Goal: Communication & Community: Participate in discussion

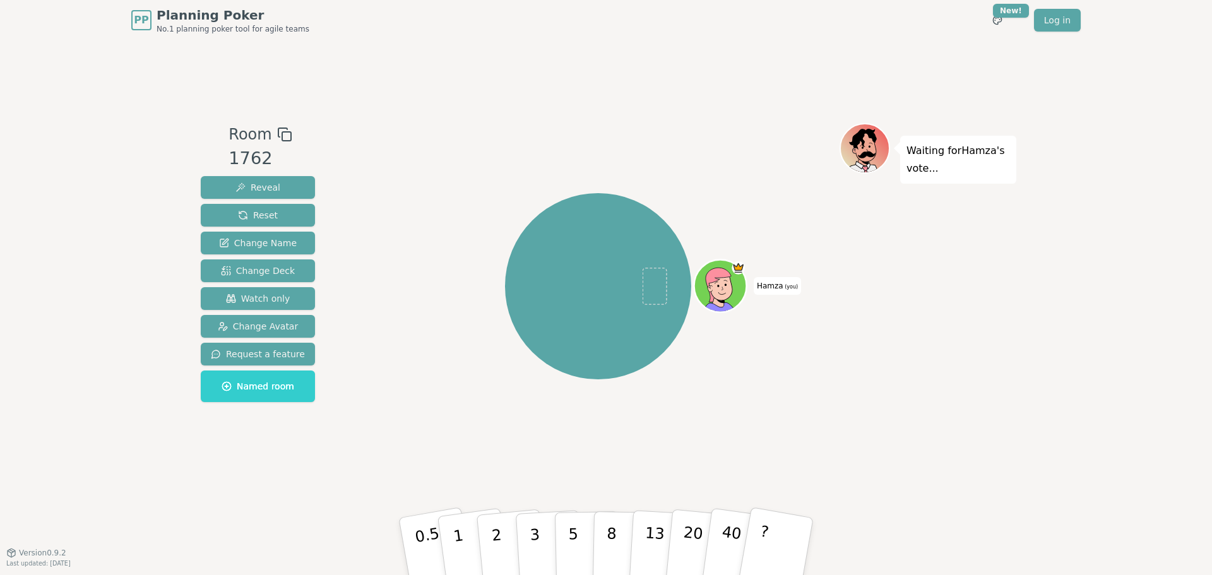
click at [284, 129] on icon at bounding box center [284, 134] width 15 height 15
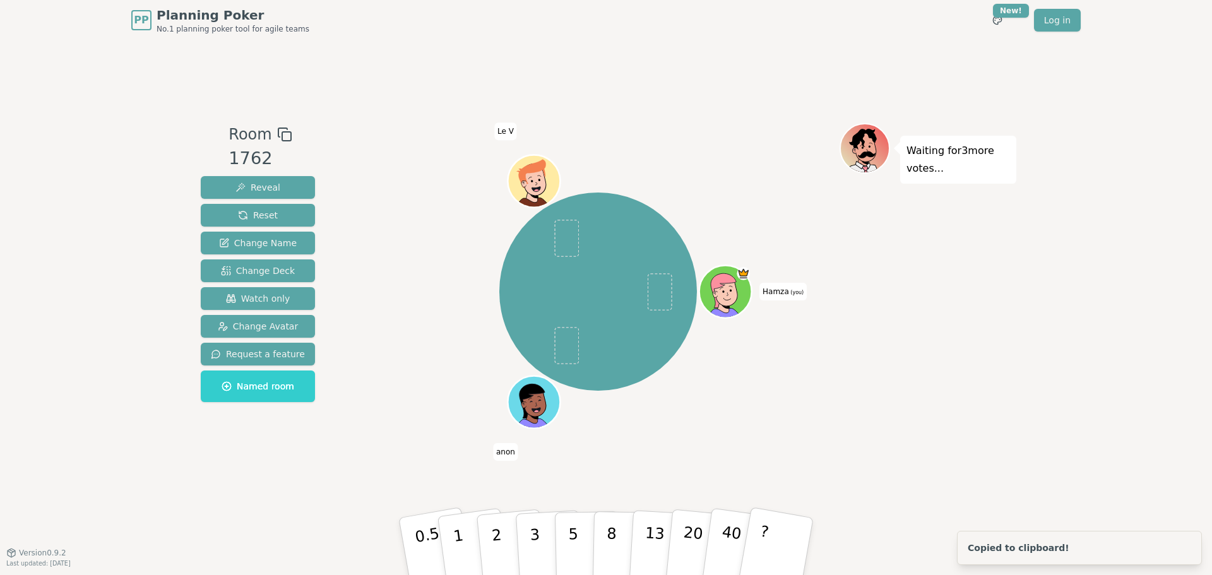
click at [780, 295] on span "Hamza (you)" at bounding box center [782, 292] width 47 height 18
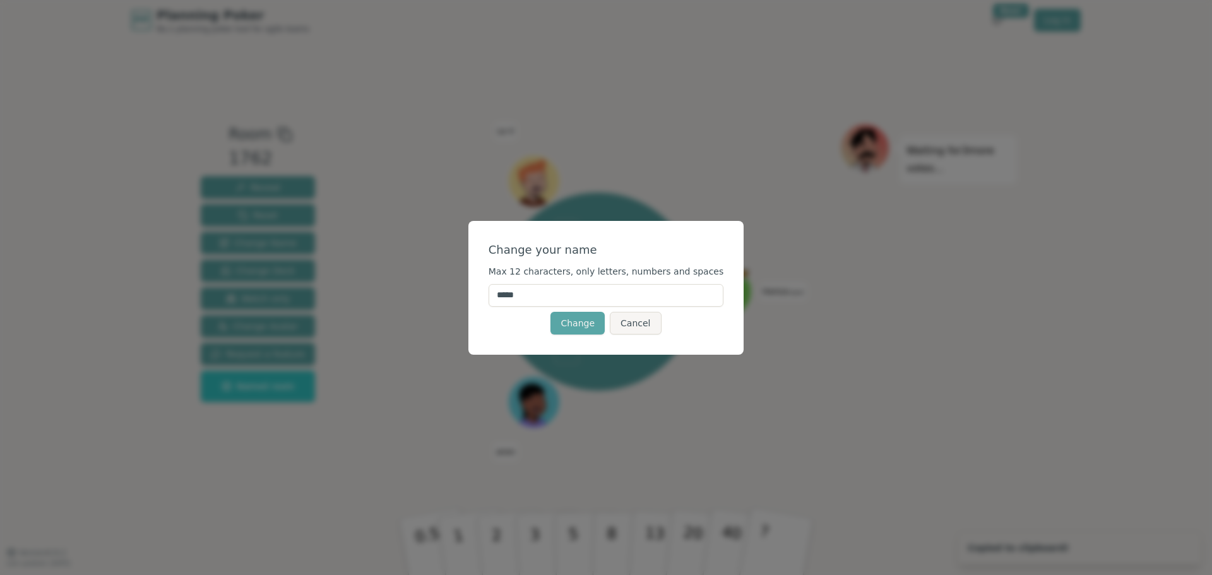
drag, startPoint x: 559, startPoint y: 295, endPoint x: 467, endPoint y: 297, distance: 91.5
click at [468, 297] on div "Change your name Max 12 characters, only letters, numbers and spaces ***** Chan…" at bounding box center [606, 287] width 1212 height 575
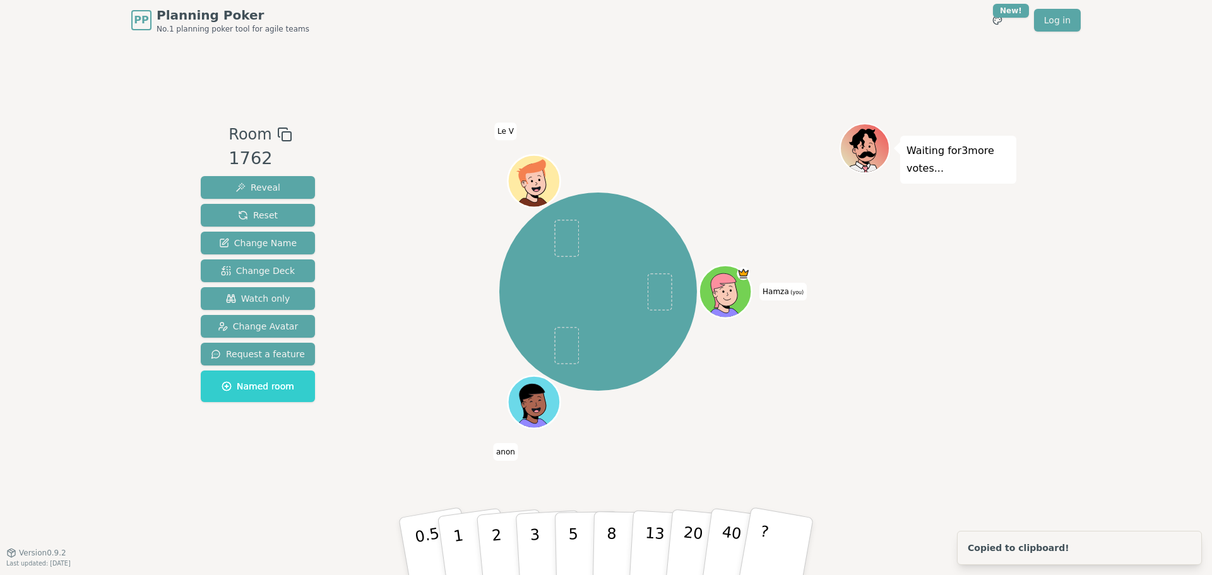
click at [787, 292] on span "Hamza (you)" at bounding box center [782, 292] width 47 height 18
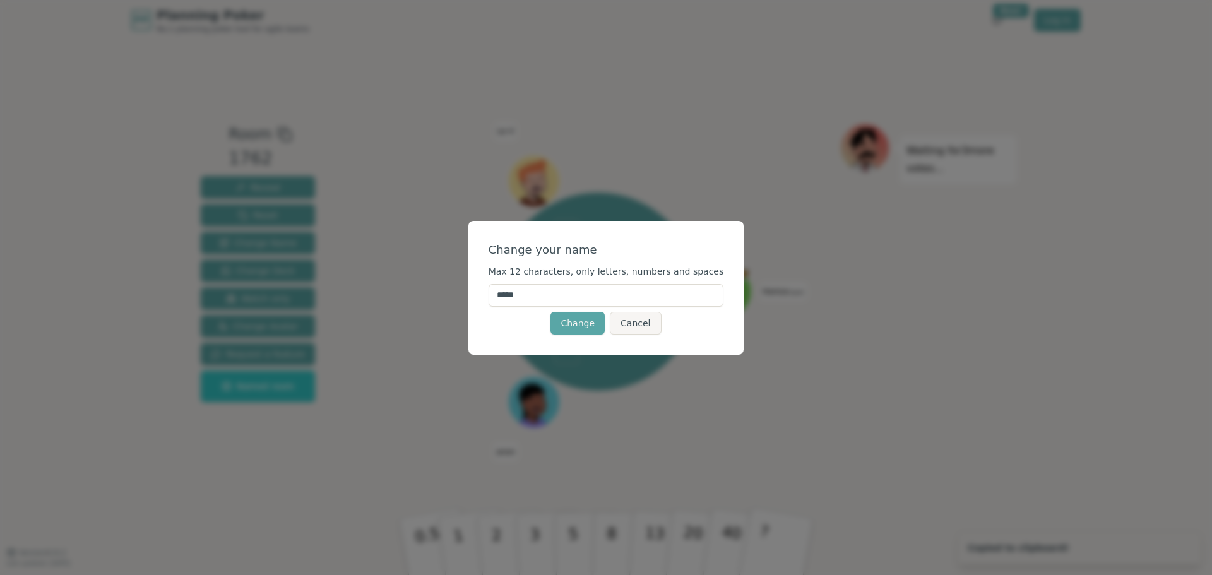
click at [603, 295] on input "*****" at bounding box center [606, 295] width 235 height 23
type input "*"
type input "****"
click at [590, 319] on button "Change" at bounding box center [577, 323] width 54 height 23
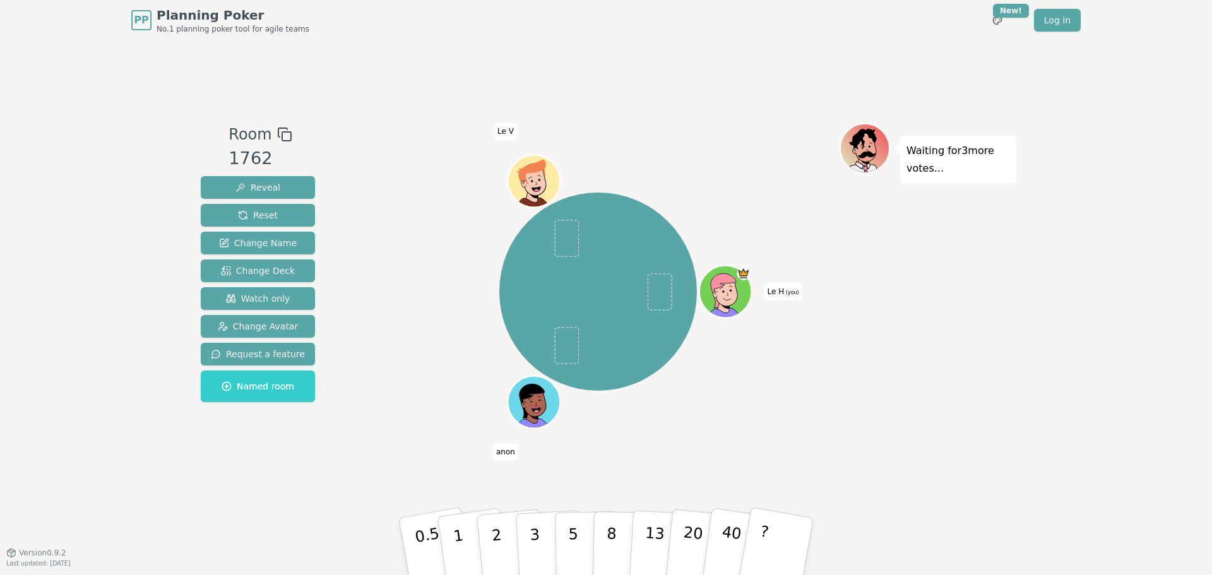
click at [504, 454] on span "anon" at bounding box center [505, 452] width 25 height 18
click at [261, 296] on span "Watch only" at bounding box center [258, 298] width 64 height 13
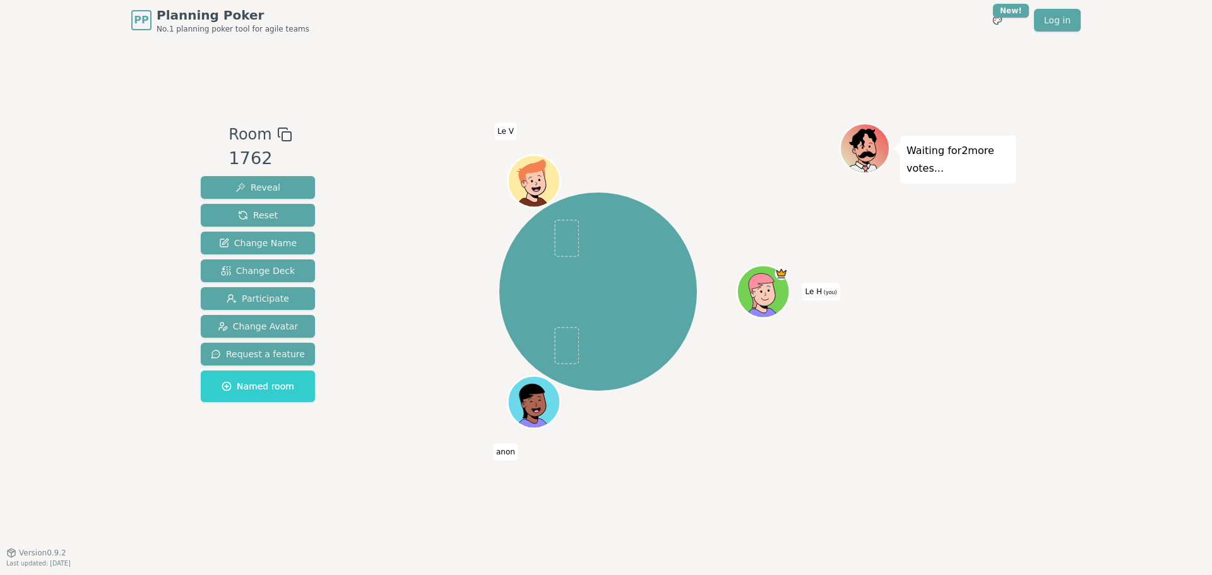
click at [929, 167] on p "Waiting for 2 more votes..." at bounding box center [958, 159] width 104 height 35
click at [284, 294] on button "Participate" at bounding box center [258, 298] width 114 height 23
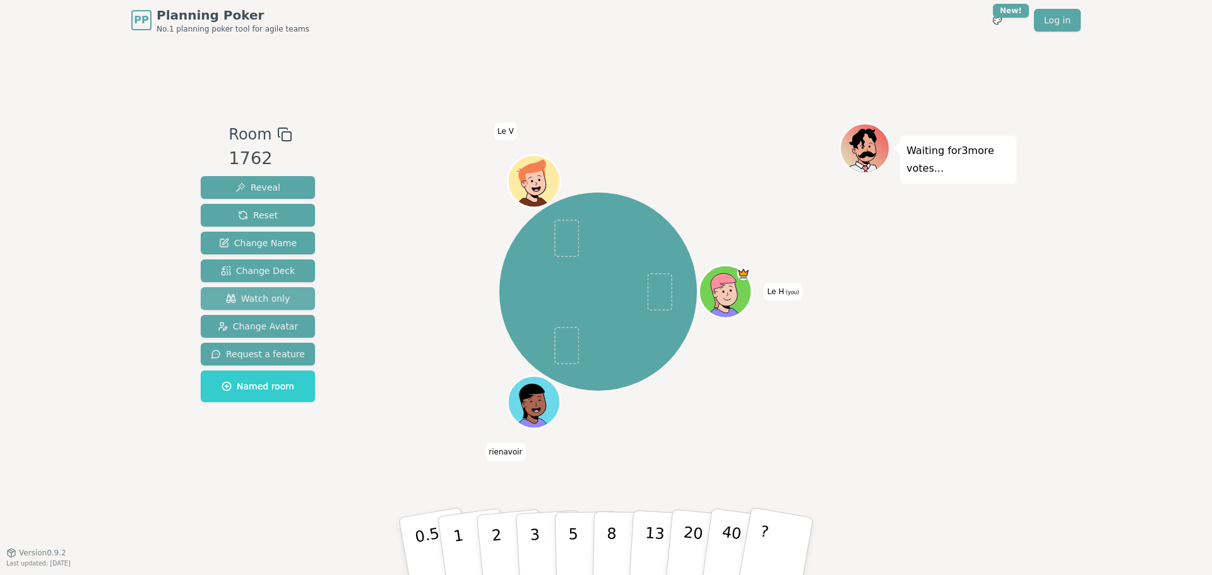
click at [284, 294] on button "Watch only" at bounding box center [258, 298] width 114 height 23
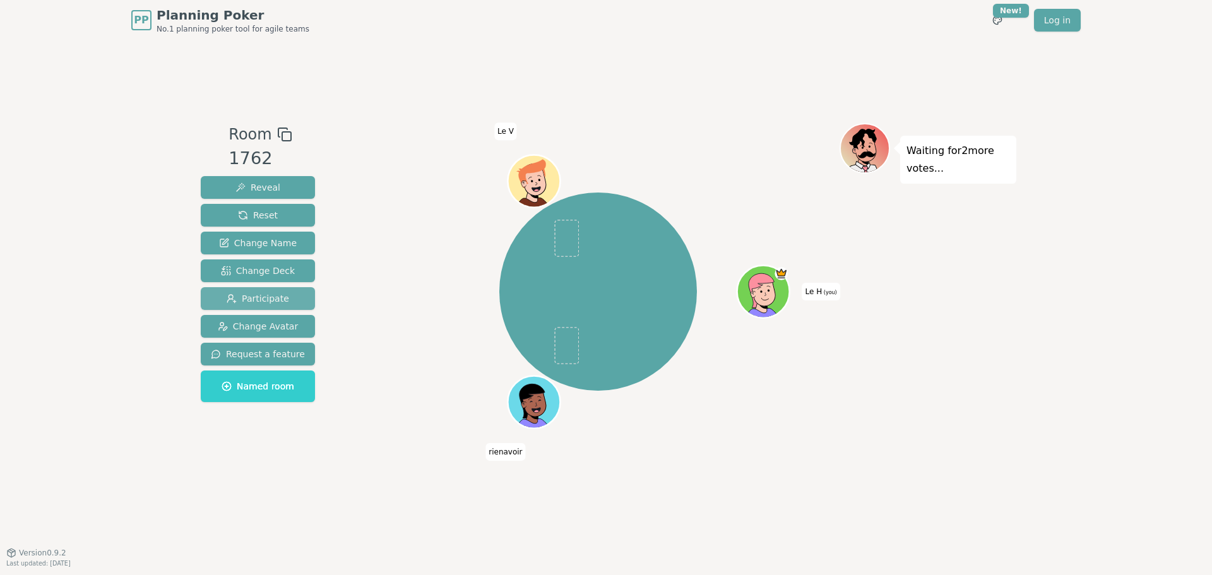
click at [284, 294] on button "Participate" at bounding box center [258, 298] width 114 height 23
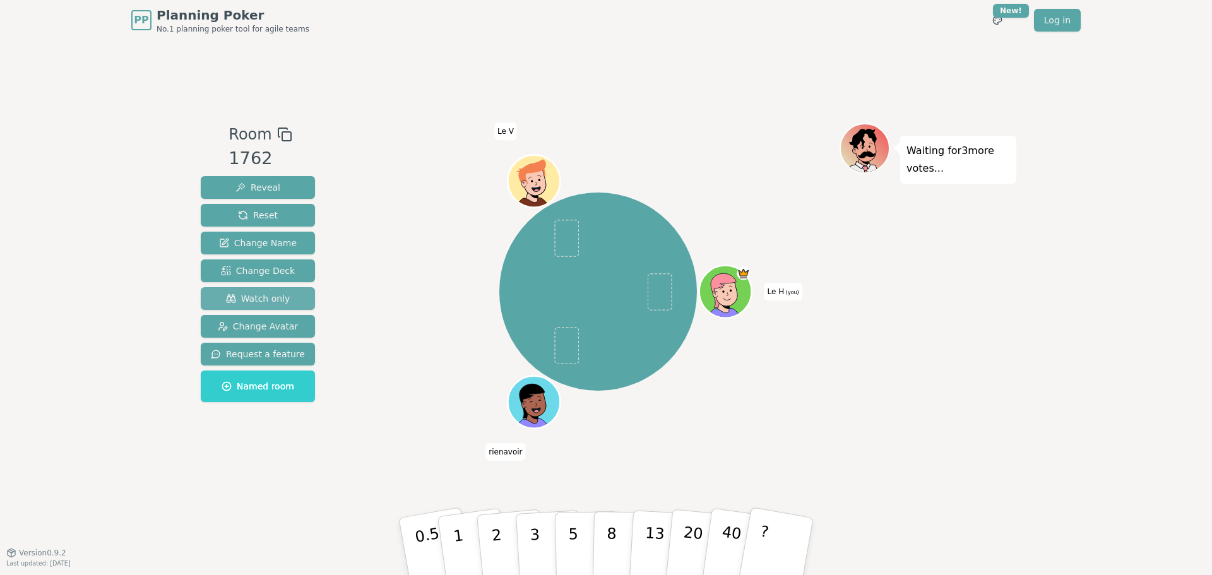
click at [284, 294] on button "Watch only" at bounding box center [258, 298] width 114 height 23
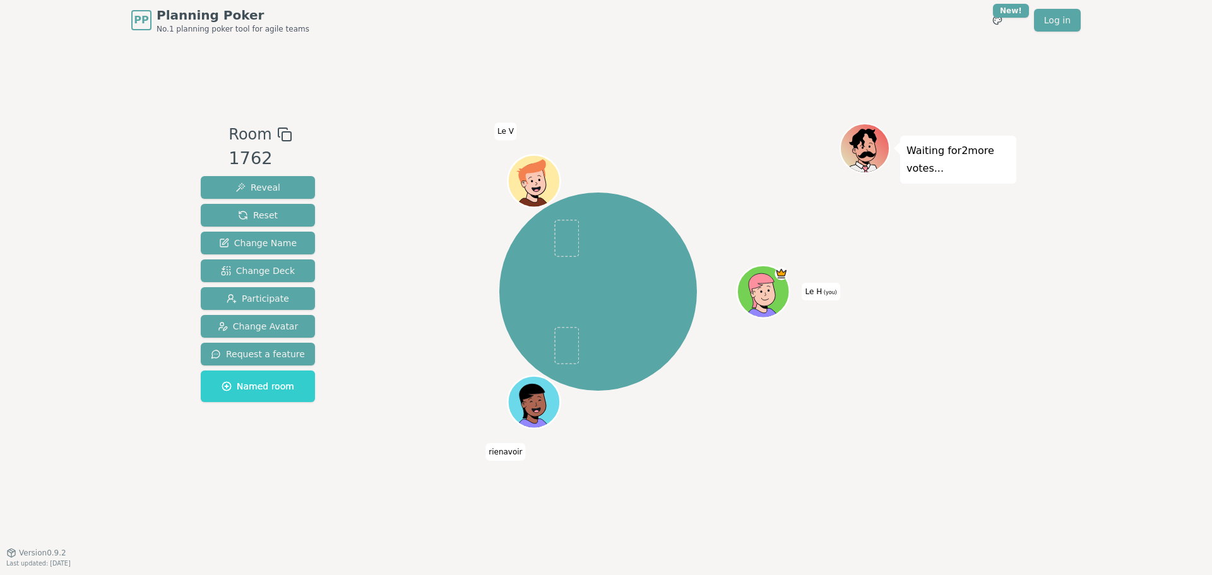
click at [748, 112] on div "Room 1762 Reveal Reset Change Name Change Deck Participate Change Avatar Reques…" at bounding box center [606, 296] width 821 height 512
click at [262, 299] on span "Participate" at bounding box center [258, 298] width 62 height 13
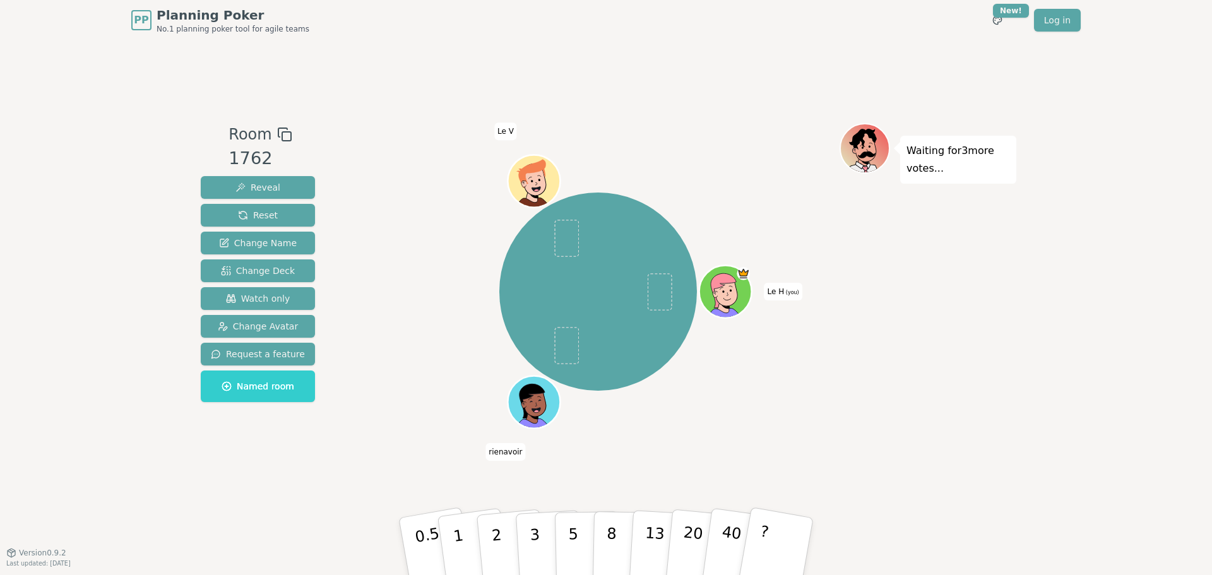
click at [688, 95] on div "Room 1762 Reveal Reset Change Name Change Deck Watch only Change Avatar Request…" at bounding box center [606, 296] width 821 height 512
click at [438, 277] on div "Le H (you) rienavoir Le V" at bounding box center [598, 292] width 483 height 292
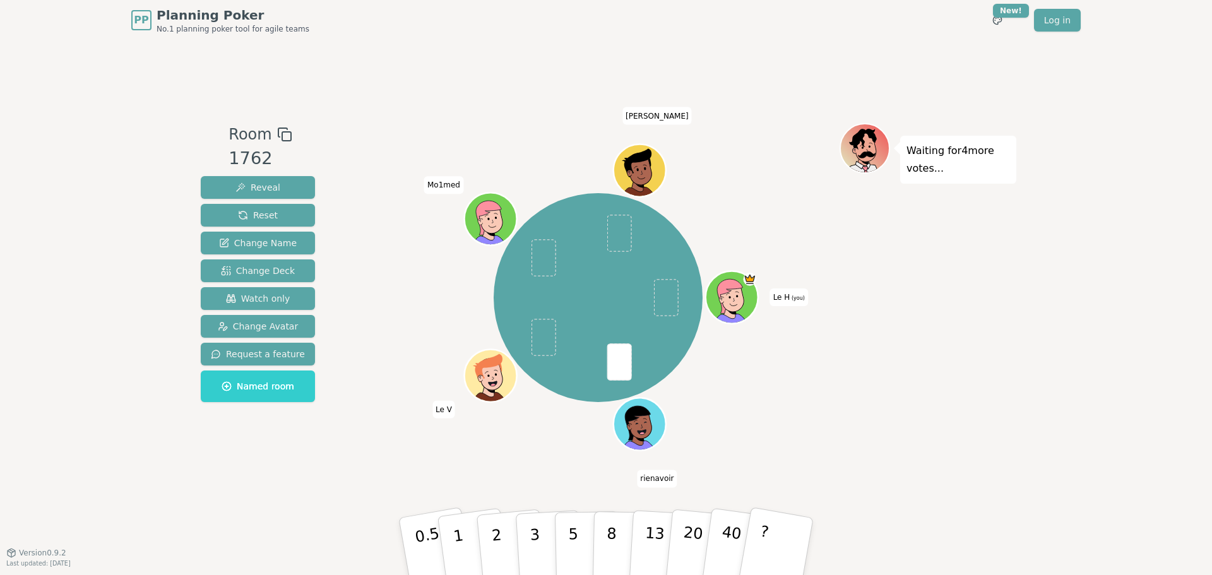
click at [739, 291] on icon at bounding box center [733, 294] width 40 height 6
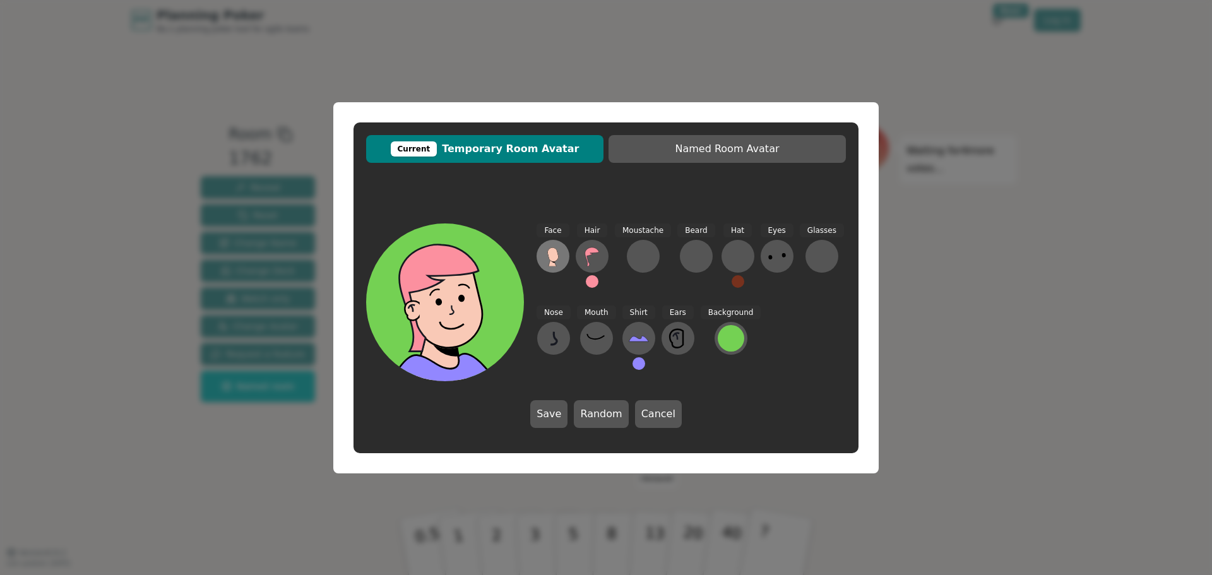
click at [560, 252] on icon at bounding box center [553, 256] width 20 height 20
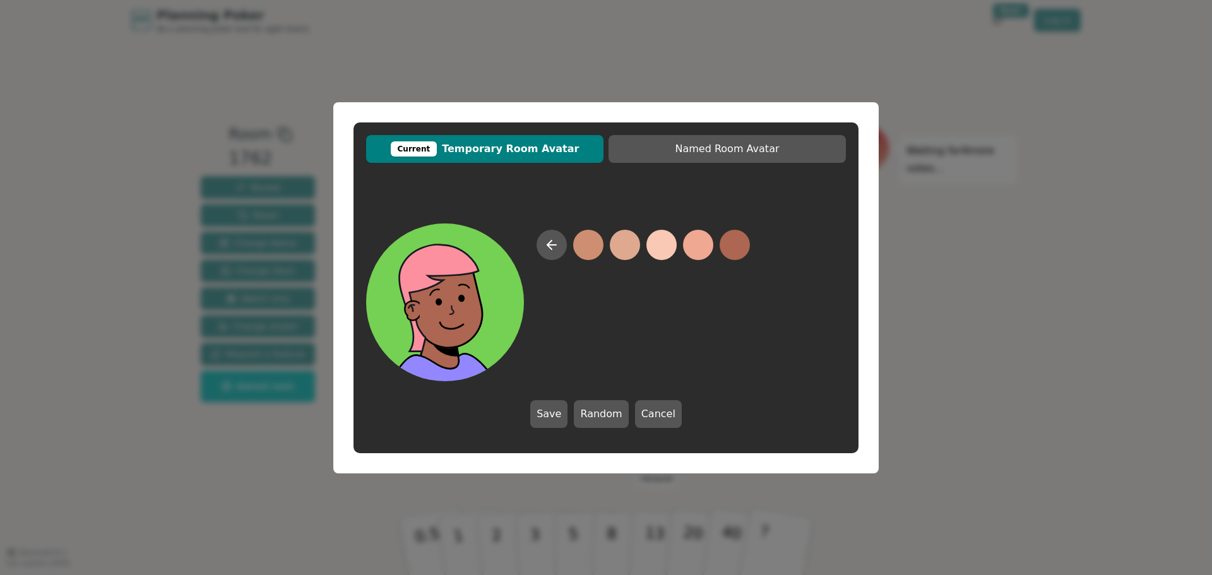
click at [745, 242] on button at bounding box center [735, 245] width 30 height 30
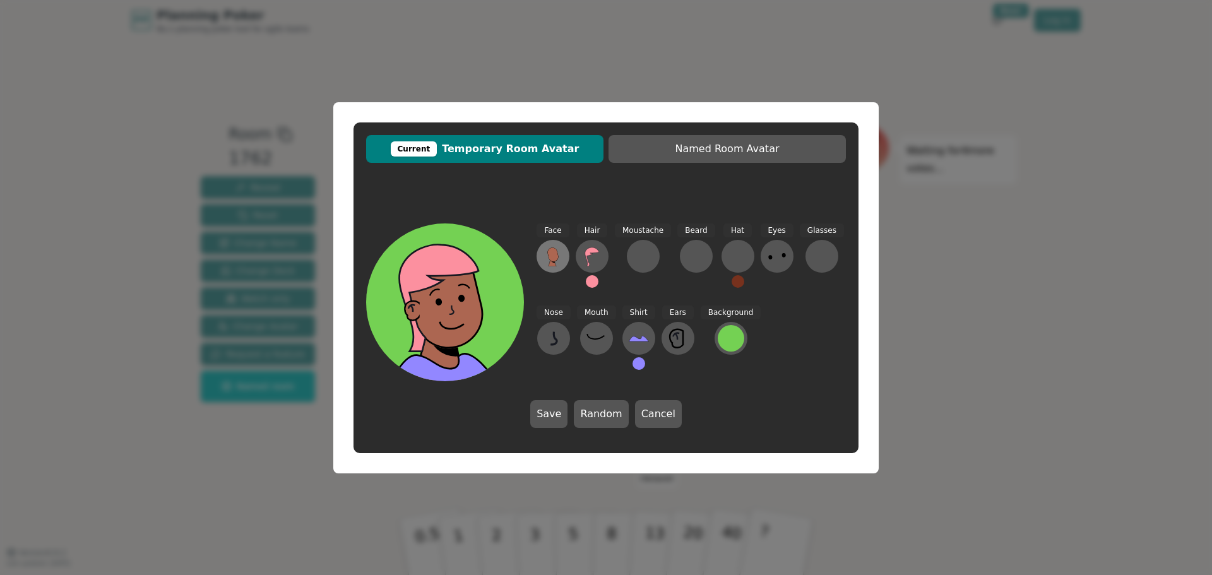
click at [550, 246] on icon at bounding box center [553, 256] width 20 height 20
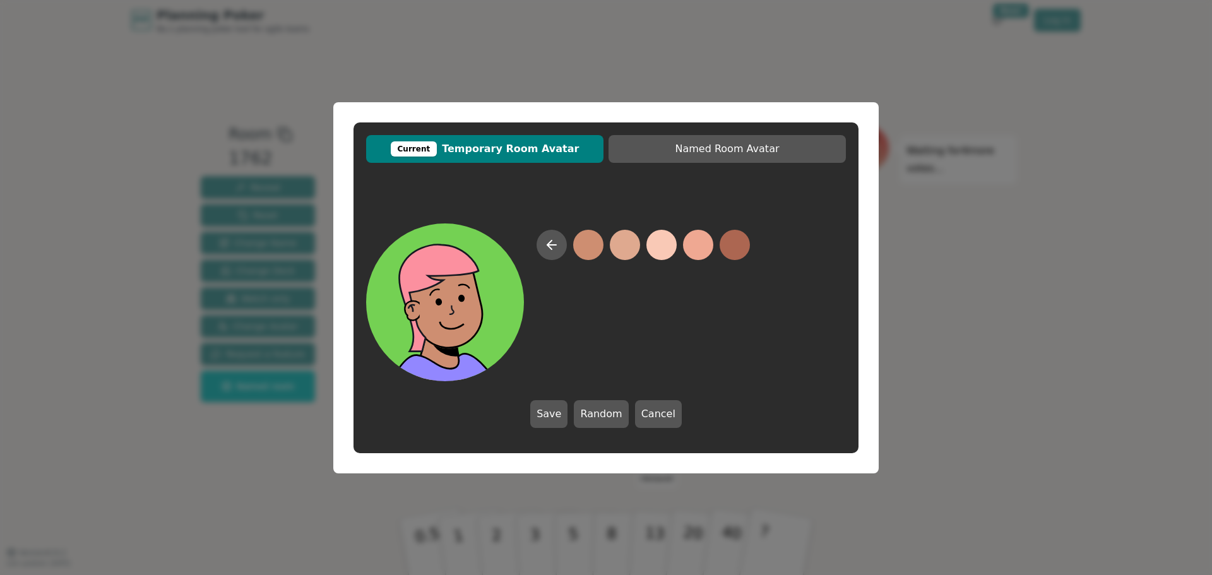
click at [578, 245] on button at bounding box center [588, 245] width 30 height 30
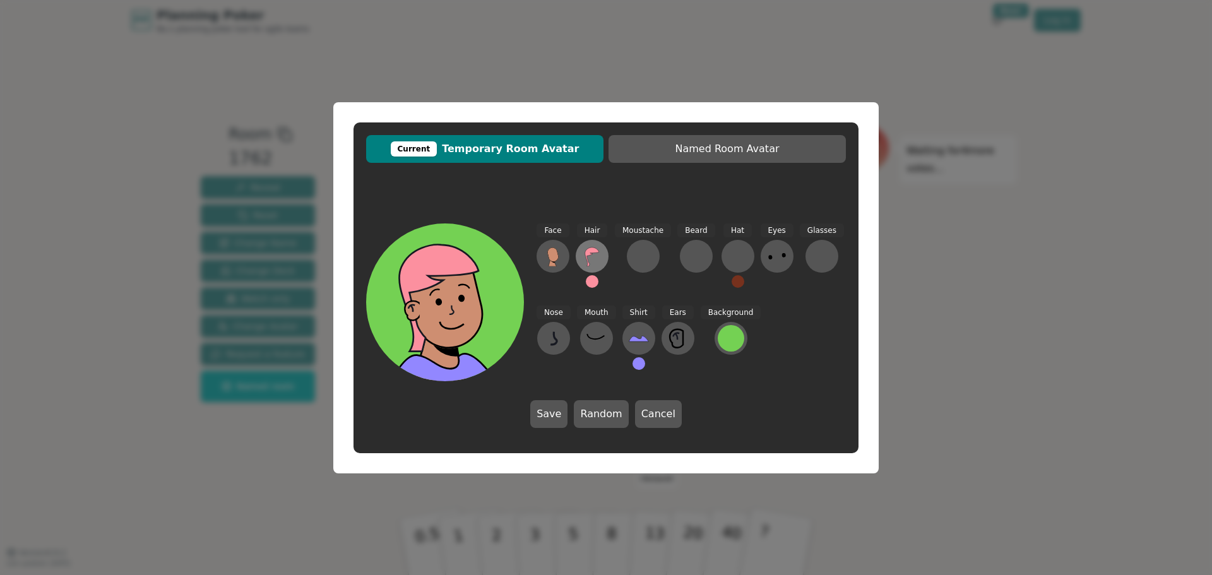
click at [605, 254] on button at bounding box center [592, 256] width 33 height 33
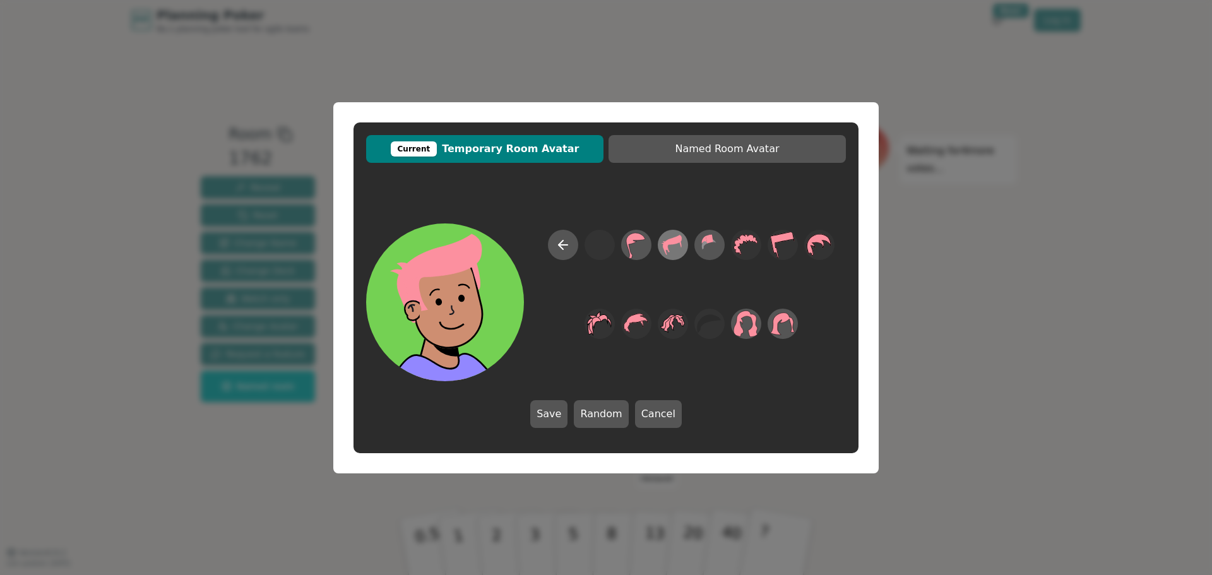
click at [669, 253] on icon at bounding box center [672, 244] width 25 height 28
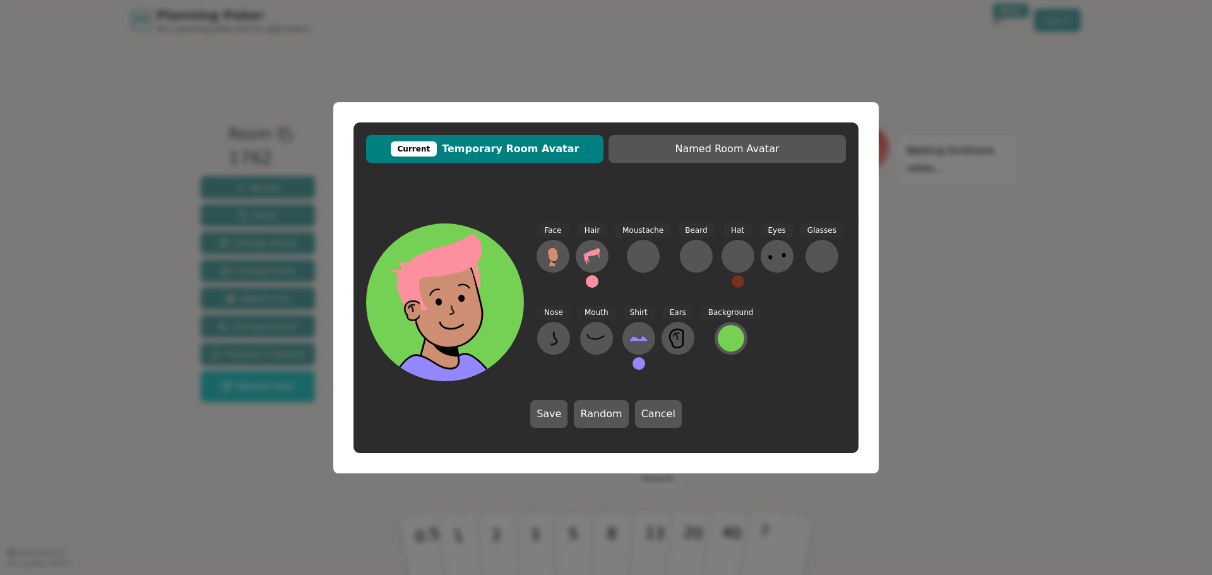
click at [591, 281] on button at bounding box center [592, 281] width 13 height 13
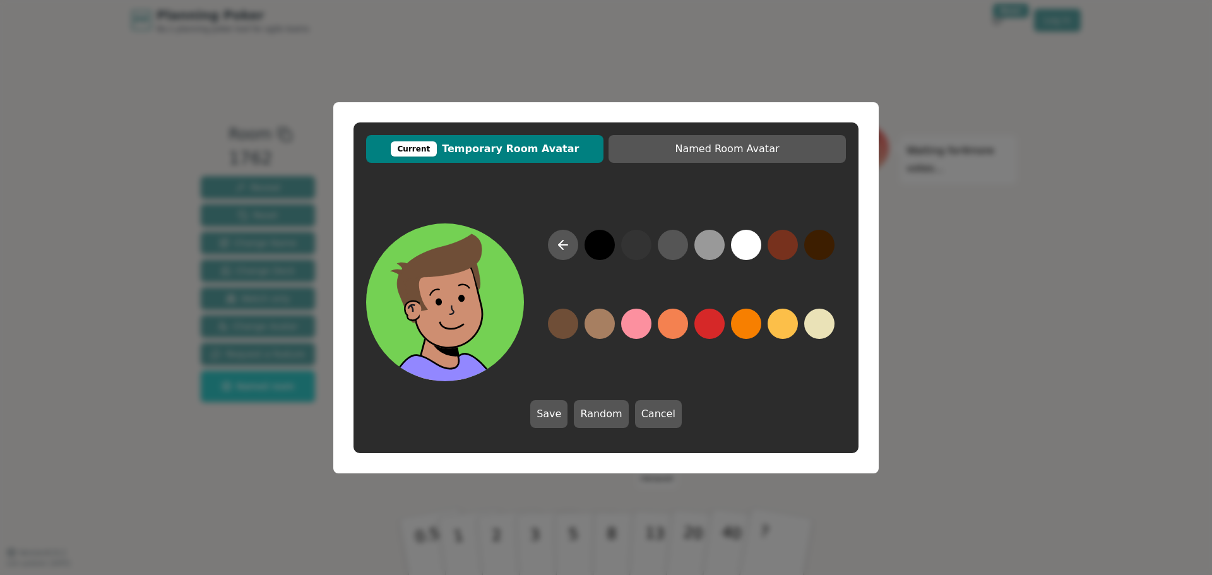
click at [559, 320] on button at bounding box center [563, 324] width 30 height 30
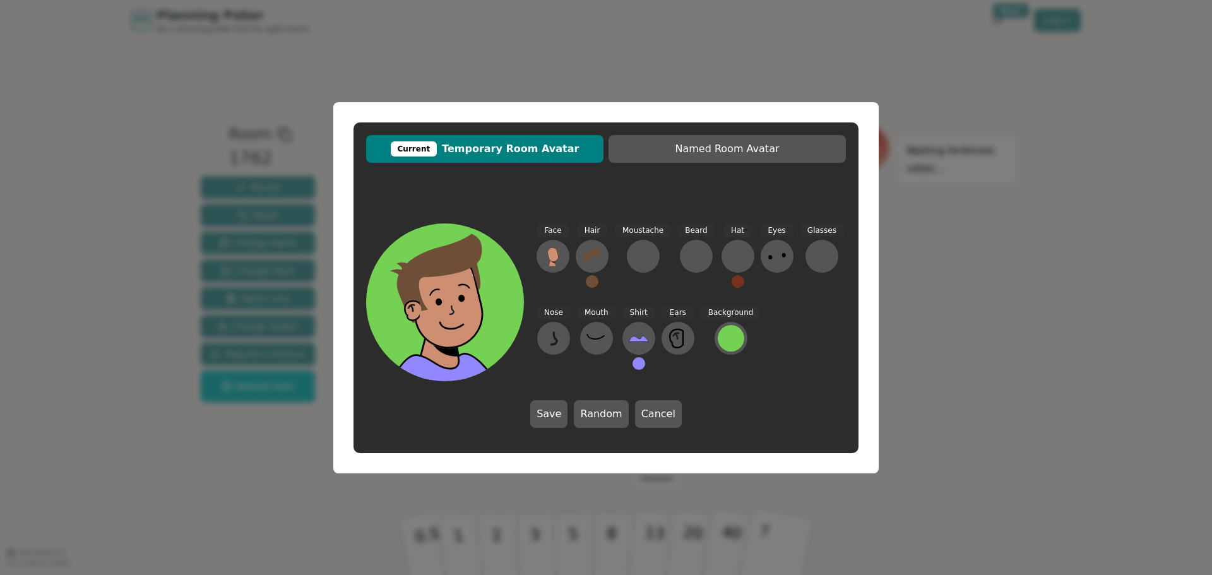
click at [587, 278] on button at bounding box center [592, 281] width 13 height 13
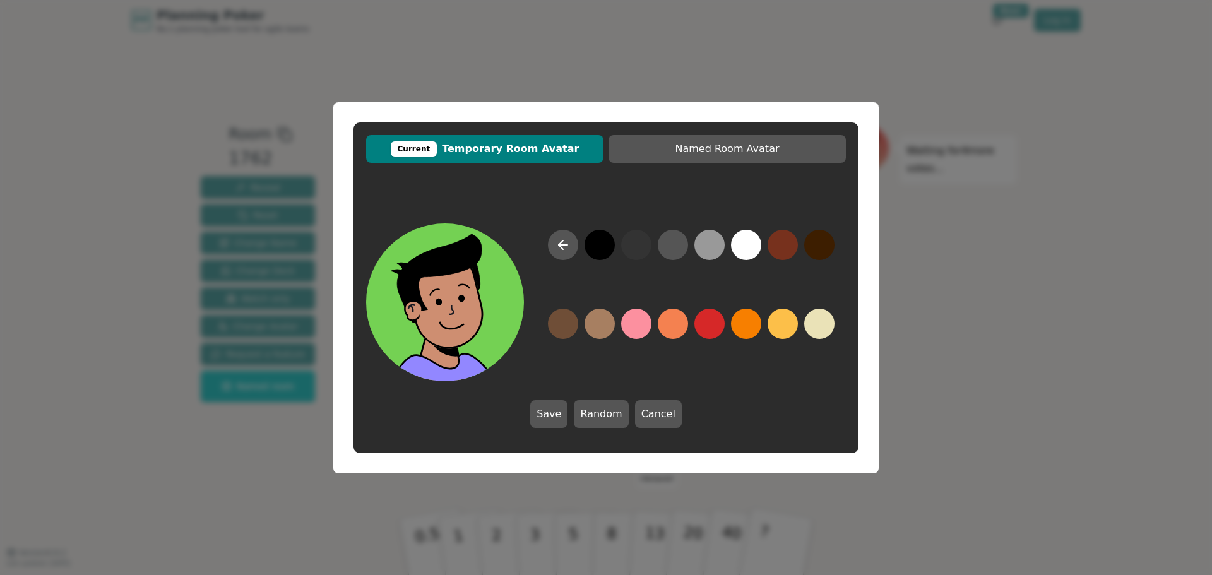
click at [602, 259] on button at bounding box center [600, 245] width 30 height 30
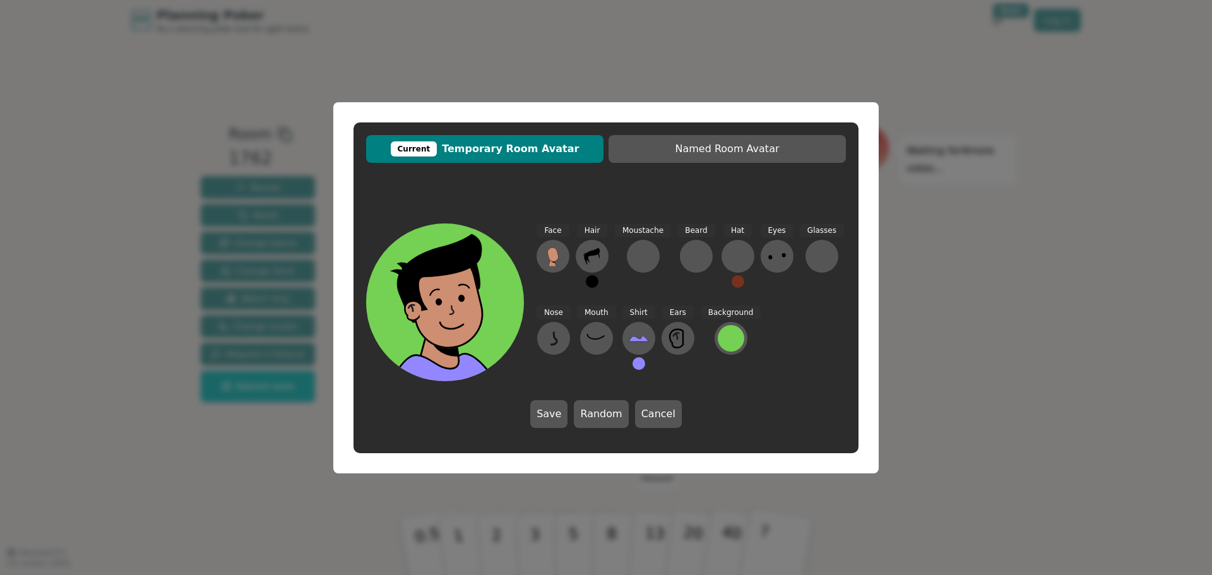
click at [602, 252] on button at bounding box center [592, 256] width 33 height 33
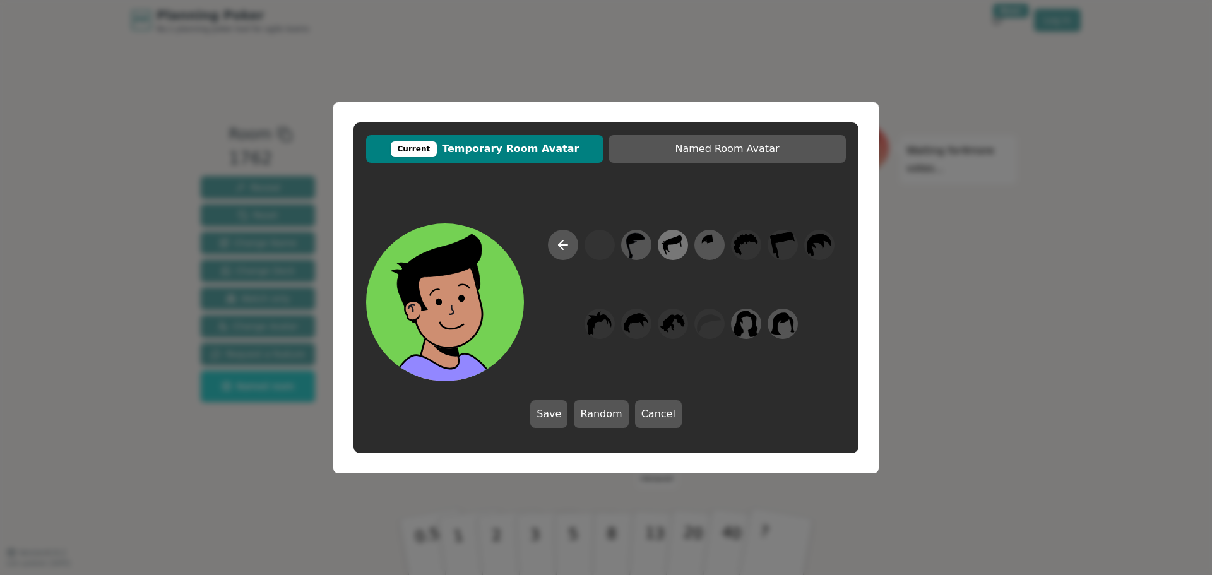
click at [667, 249] on icon at bounding box center [667, 248] width 5 height 8
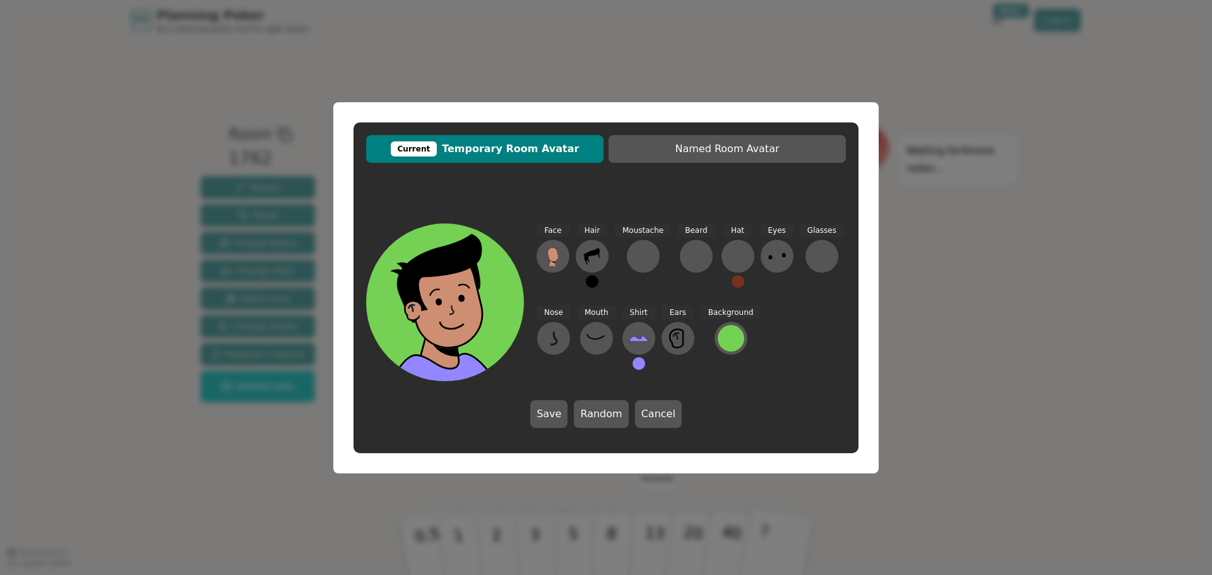
click at [643, 187] on div "Current Temporary Room Avatar Named Room Avatar Face Hair Moustache [PERSON_NAM…" at bounding box center [605, 287] width 505 height 331
click at [643, 254] on div at bounding box center [643, 256] width 20 height 20
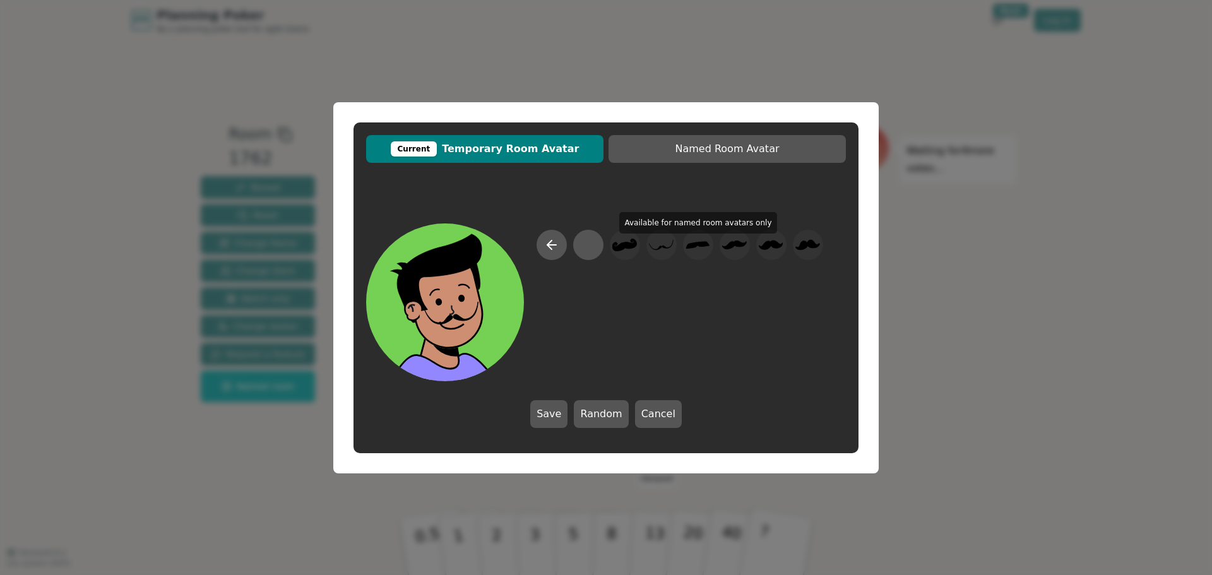
click at [692, 250] on div at bounding box center [680, 305] width 287 height 151
click at [551, 242] on icon at bounding box center [551, 244] width 15 height 15
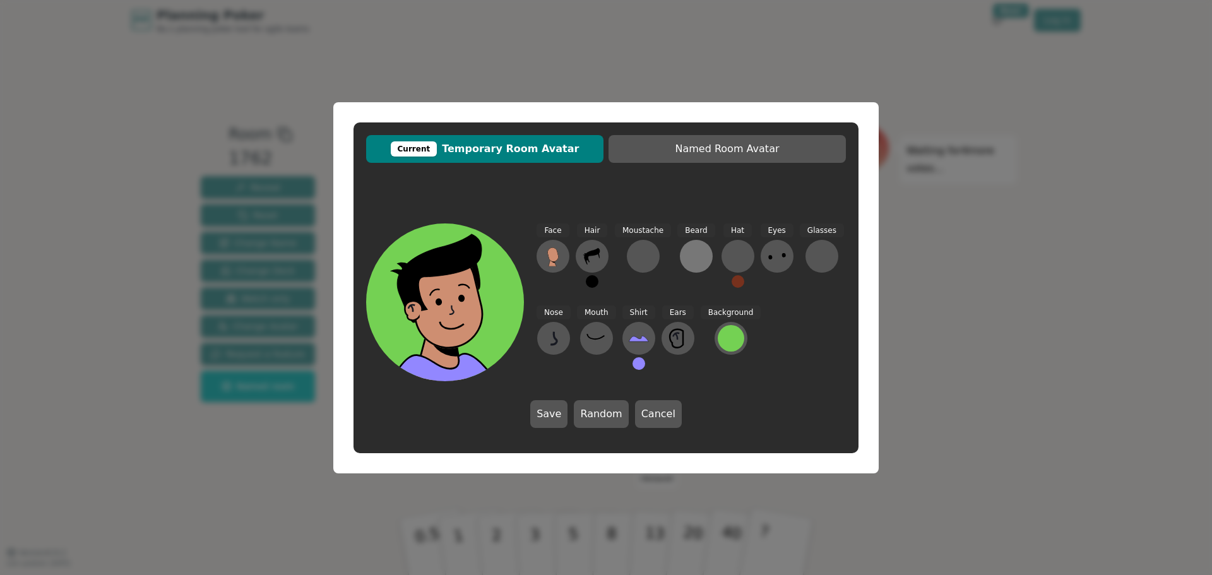
click at [704, 251] on button at bounding box center [696, 256] width 33 height 33
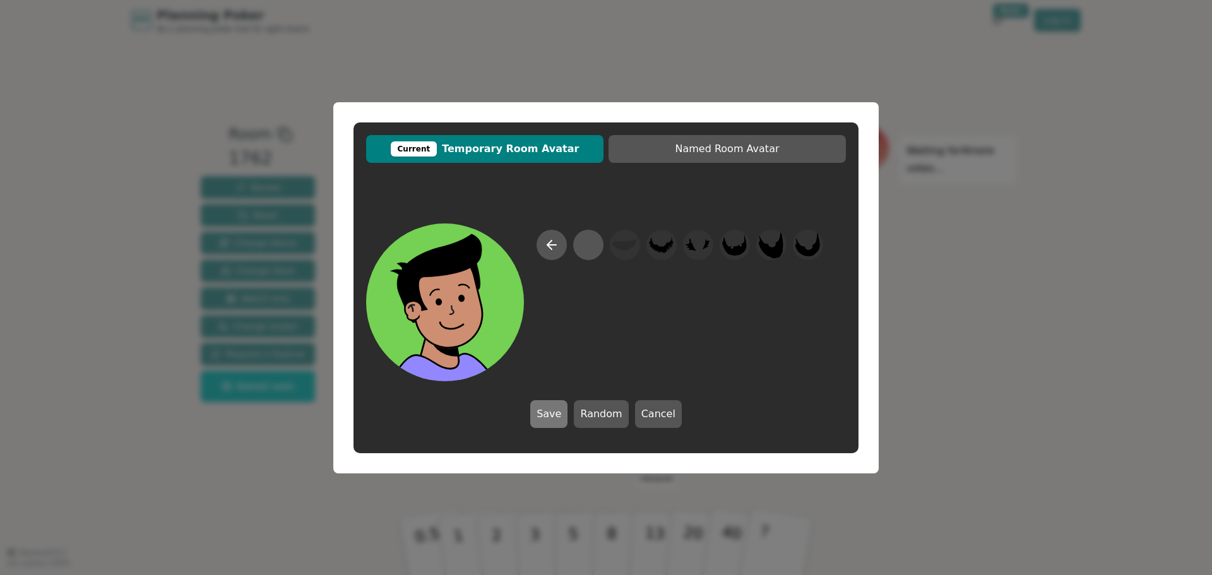
click at [542, 410] on button "Save" at bounding box center [548, 414] width 37 height 28
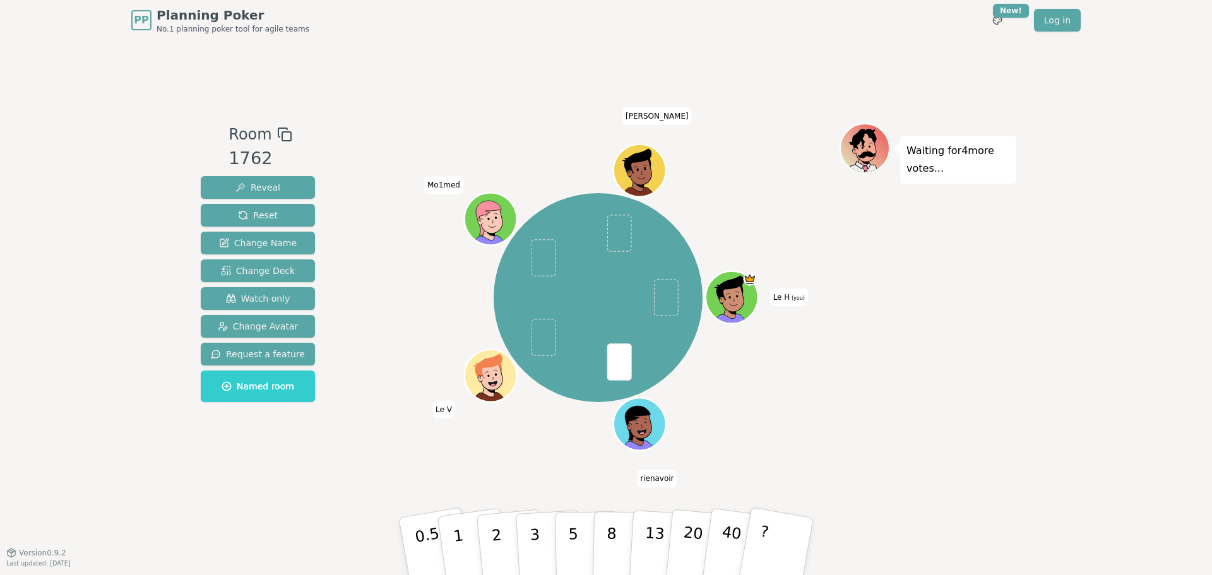
click at [810, 201] on div "Le H (you) rienavoir Le V Mo1med [PERSON_NAME]" at bounding box center [598, 298] width 483 height 304
click at [891, 284] on div "Waiting for 4 more votes..." at bounding box center [928, 296] width 177 height 347
click at [809, 407] on div "Le H (you) rienavoir Le V Mo1med [PERSON_NAME]" at bounding box center [598, 298] width 483 height 304
click at [939, 387] on div "Waiting for Le H 's vote..." at bounding box center [928, 296] width 177 height 347
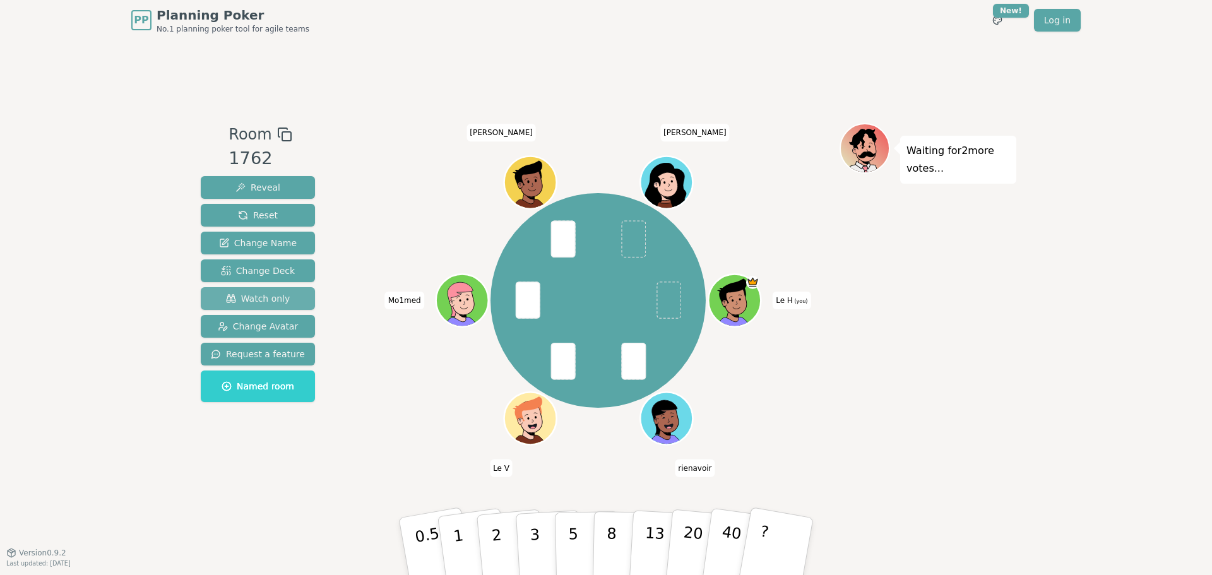
click at [247, 301] on span "Watch only" at bounding box center [258, 298] width 64 height 13
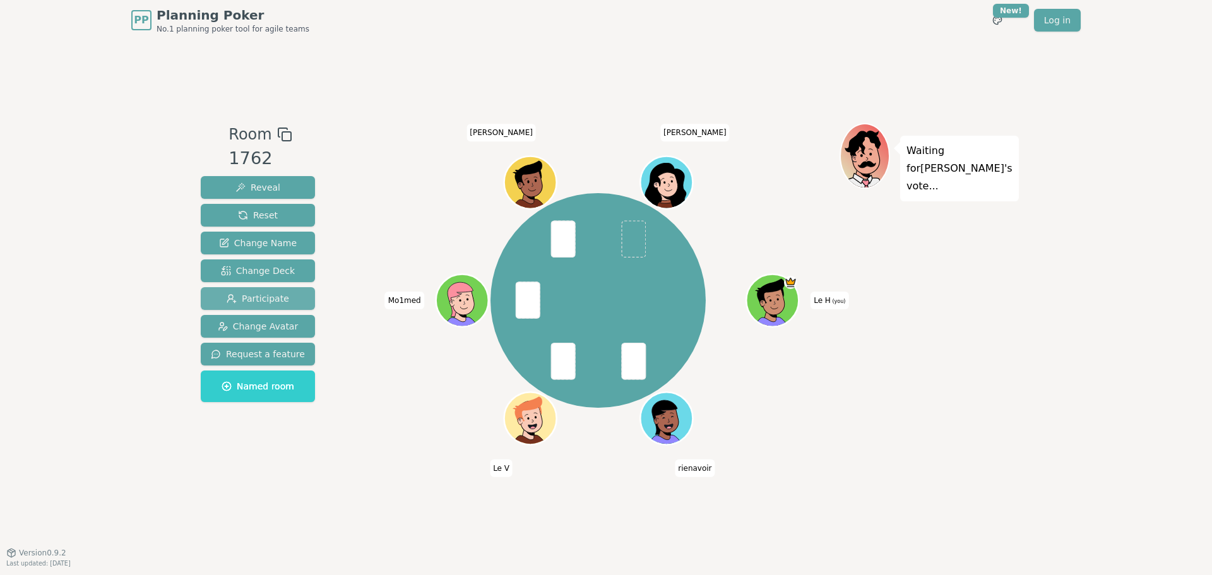
click at [280, 304] on span "Participate" at bounding box center [258, 298] width 62 height 13
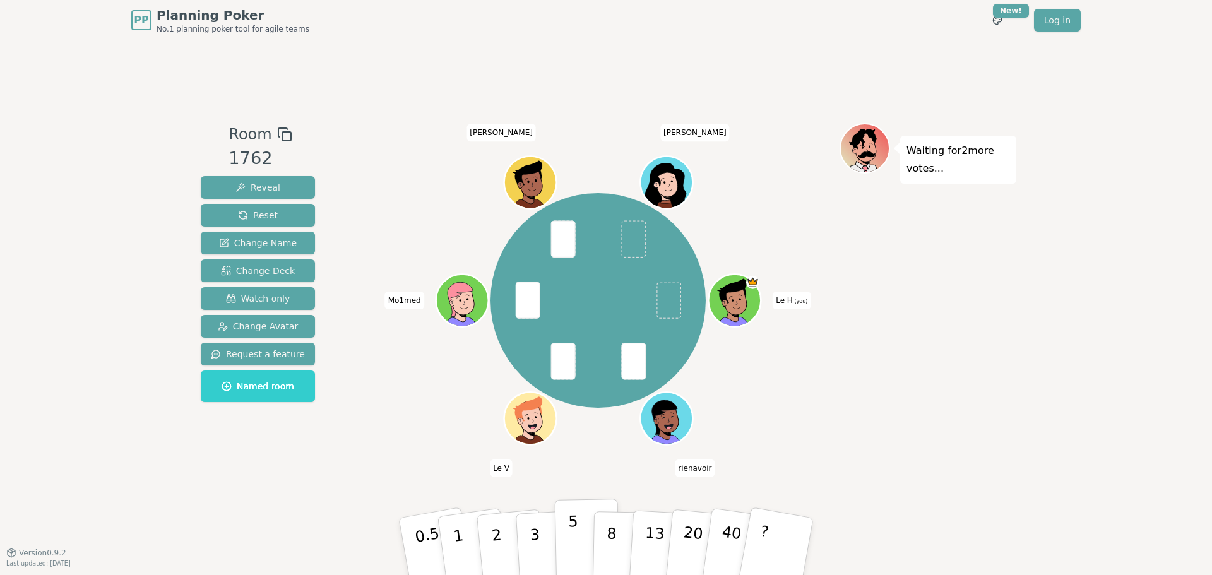
click at [574, 532] on p "5" at bounding box center [573, 547] width 11 height 68
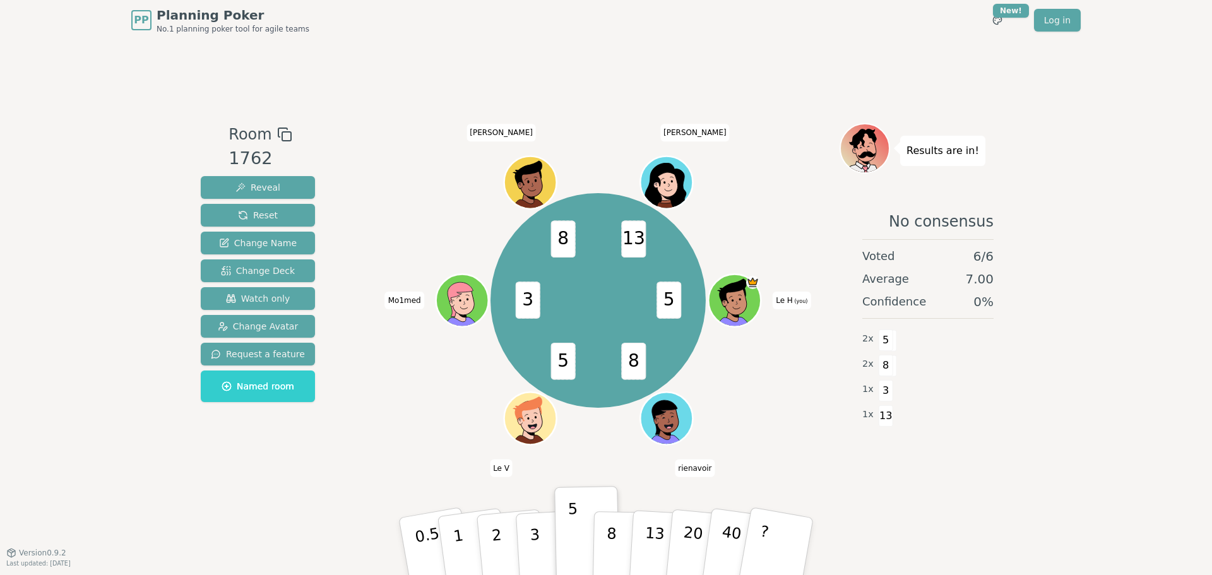
click at [607, 93] on div "Room 1762 Reveal Reset Change Name Change Deck Watch only Change Avatar Request…" at bounding box center [606, 296] width 821 height 512
click at [614, 97] on div "Room 1762 Reveal Reset Change Name Change Deck Watch only Change Avatar Request…" at bounding box center [606, 296] width 821 height 512
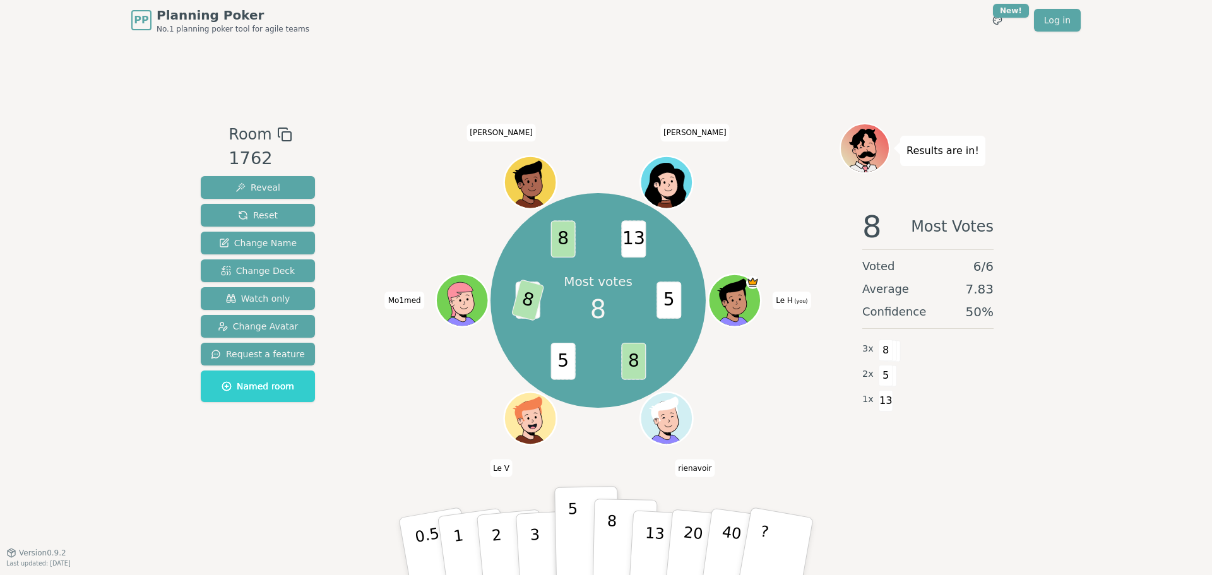
click at [614, 538] on p "8" at bounding box center [611, 546] width 11 height 68
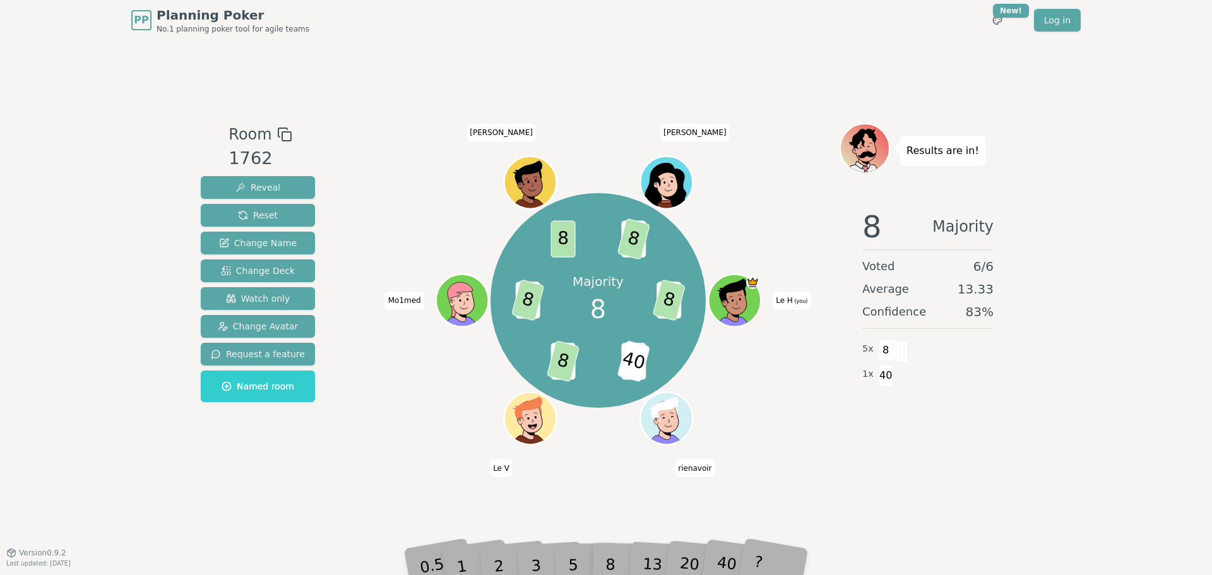
click at [1090, 399] on div "PP Planning Poker No.1 planning poker tool for agile teams Toggle theme New! Lo…" at bounding box center [606, 287] width 1212 height 575
click at [597, 65] on div "Room 1762 Reveal Reset Change Name Change Deck Watch only Change Avatar Request…" at bounding box center [606, 296] width 821 height 512
click at [765, 115] on div "Room 1762 Reveal Reset Change Name Change Deck Watch only Change Avatar Request…" at bounding box center [606, 296] width 821 height 512
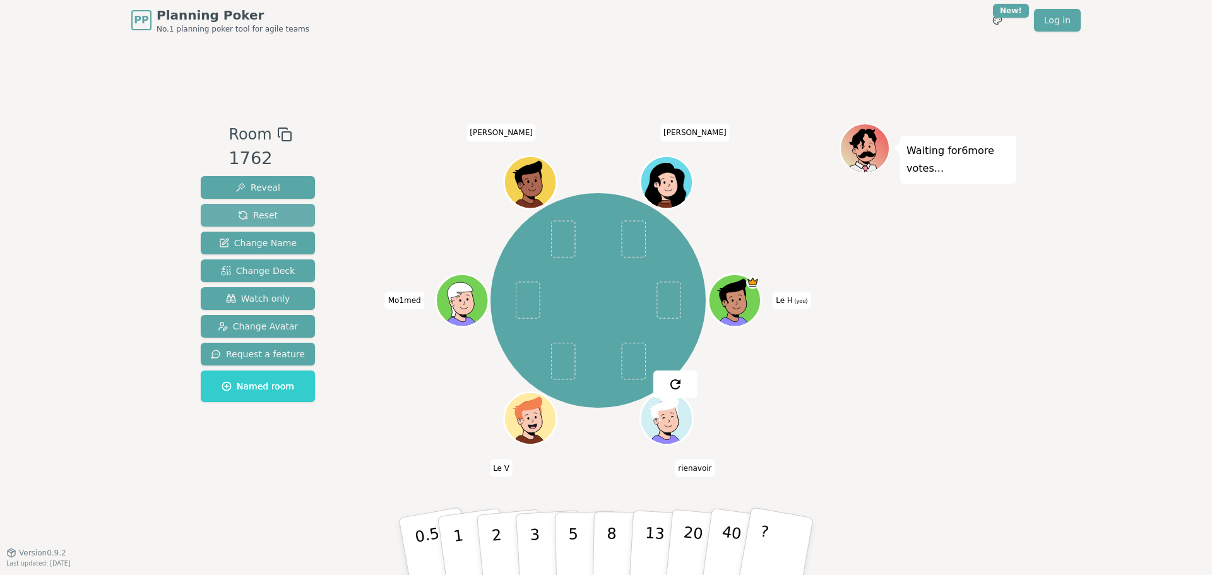
click at [252, 208] on button "Reset" at bounding box center [258, 215] width 114 height 23
click at [241, 211] on span "Reset" at bounding box center [258, 215] width 40 height 13
click at [638, 46] on div "Room 1762 Reveal Reset Change Name Change Deck Watch only Change Avatar Request…" at bounding box center [606, 296] width 821 height 512
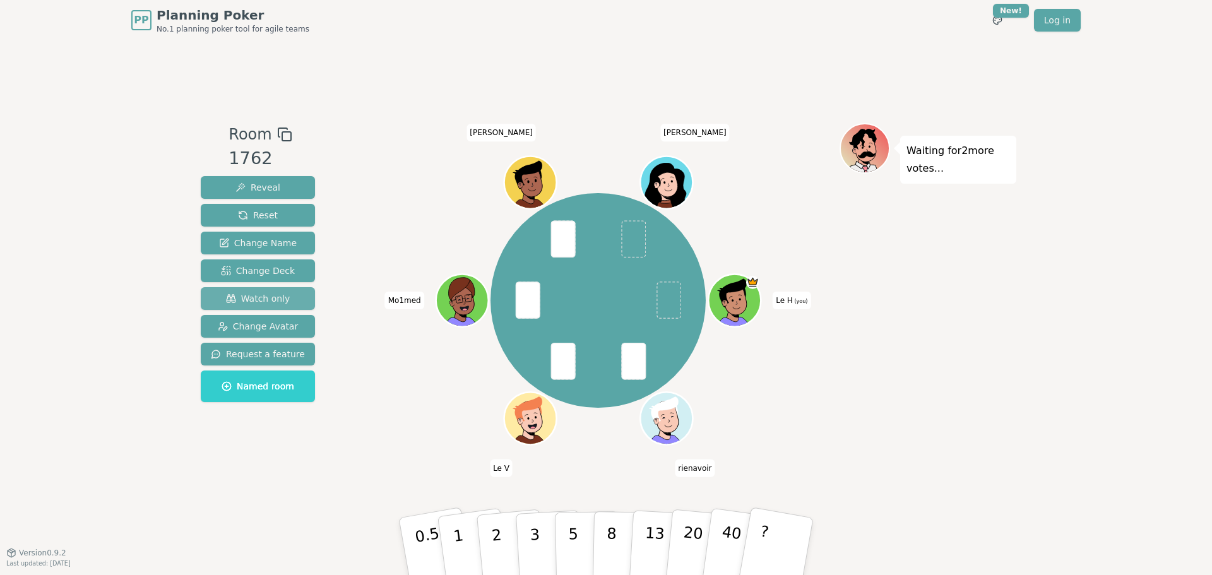
click at [269, 297] on span "Watch only" at bounding box center [258, 298] width 64 height 13
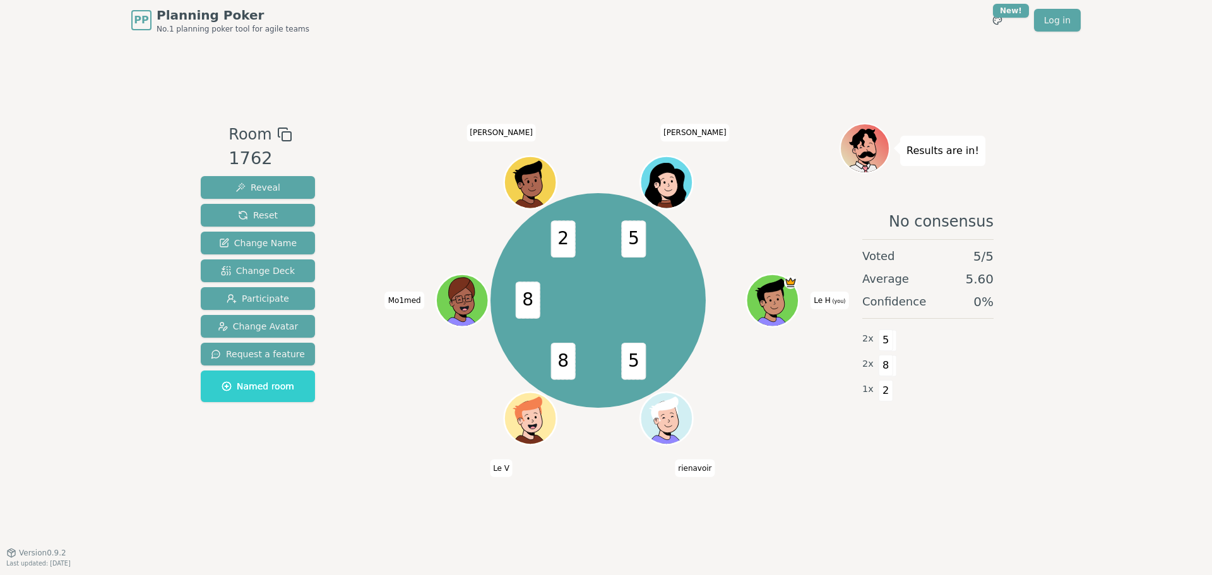
click at [713, 53] on div "Room 1762 Reveal Reset Change Name Change Deck Participate Change Avatar Reques…" at bounding box center [606, 296] width 821 height 512
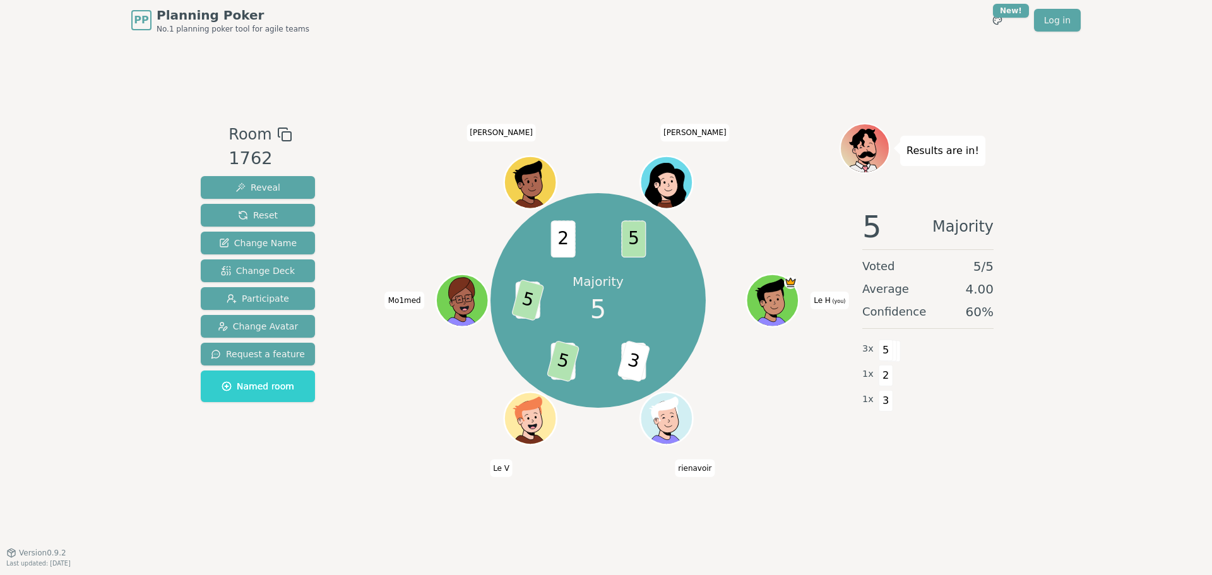
click at [609, 87] on div "Room 1762 Reveal Reset Change Name Change Deck Participate Change Avatar Reques…" at bounding box center [606, 296] width 821 height 512
click at [609, 88] on div "Room 1762 Reveal Reset Change Name Change Deck Participate Change Avatar Reques…" at bounding box center [606, 296] width 821 height 512
